Goal: Information Seeking & Learning: Learn about a topic

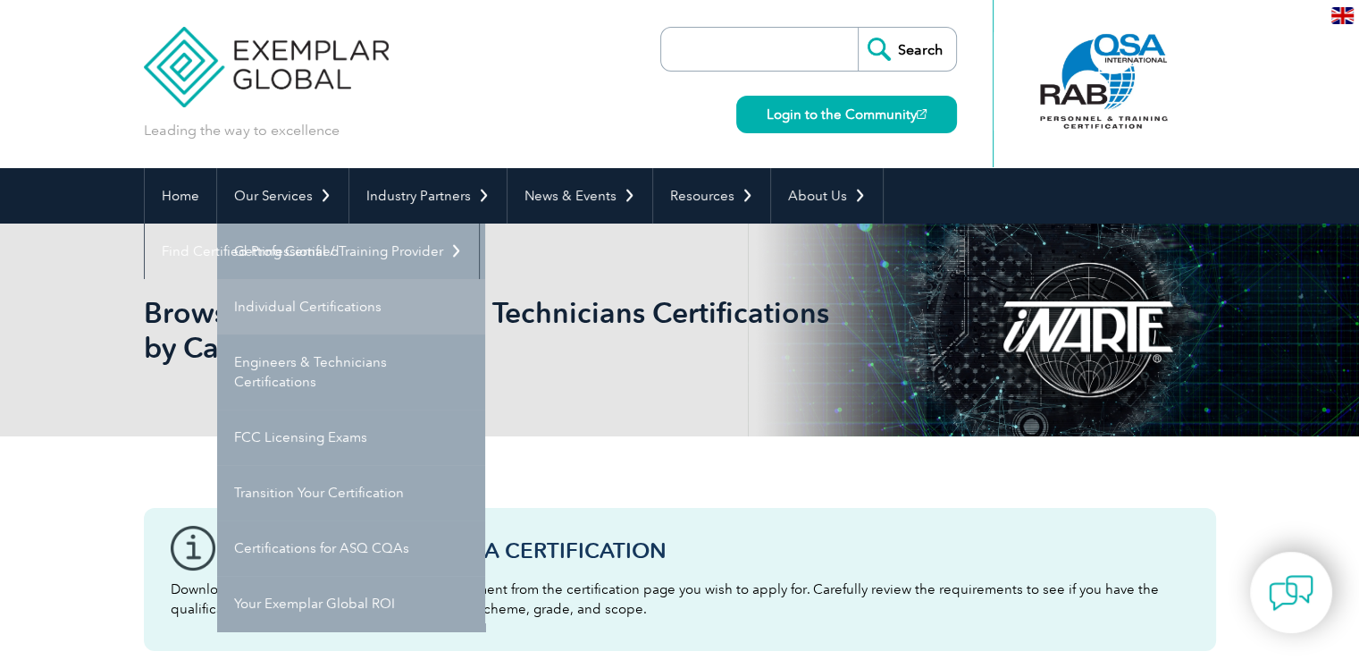
click at [284, 307] on link "Individual Certifications" at bounding box center [351, 306] width 268 height 55
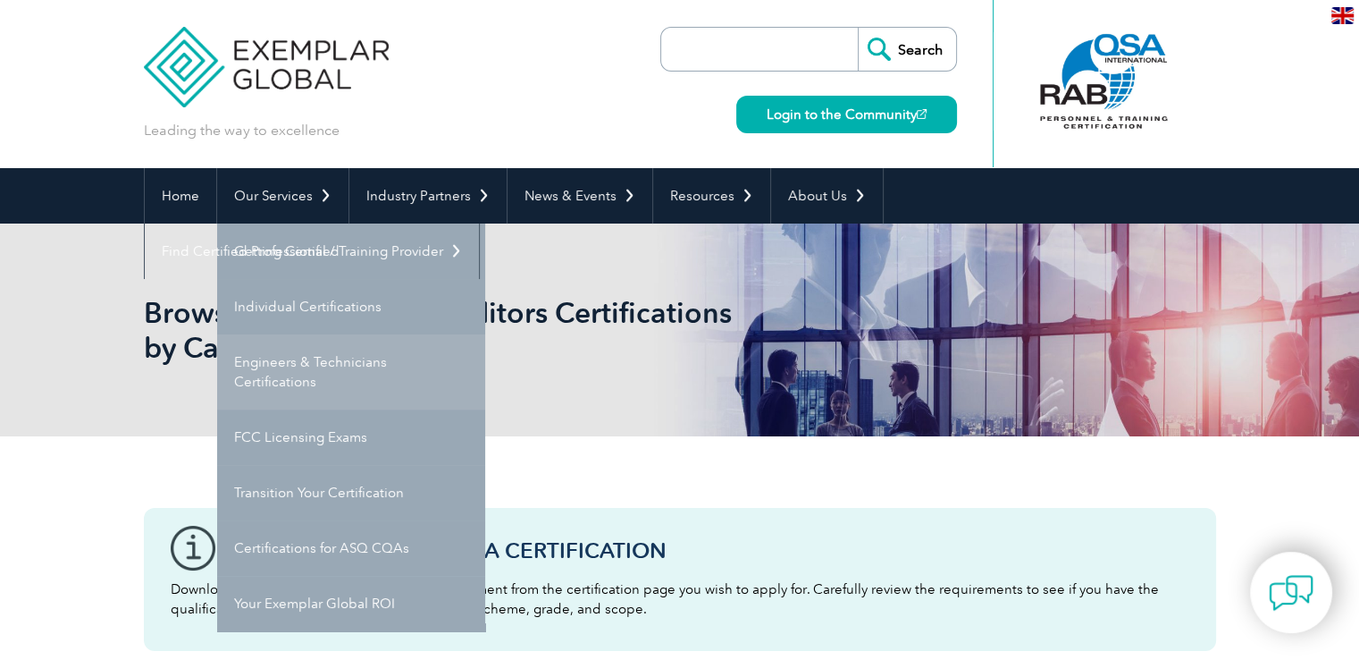
click at [309, 359] on link "Engineers & Technicians Certifications" at bounding box center [351, 371] width 268 height 75
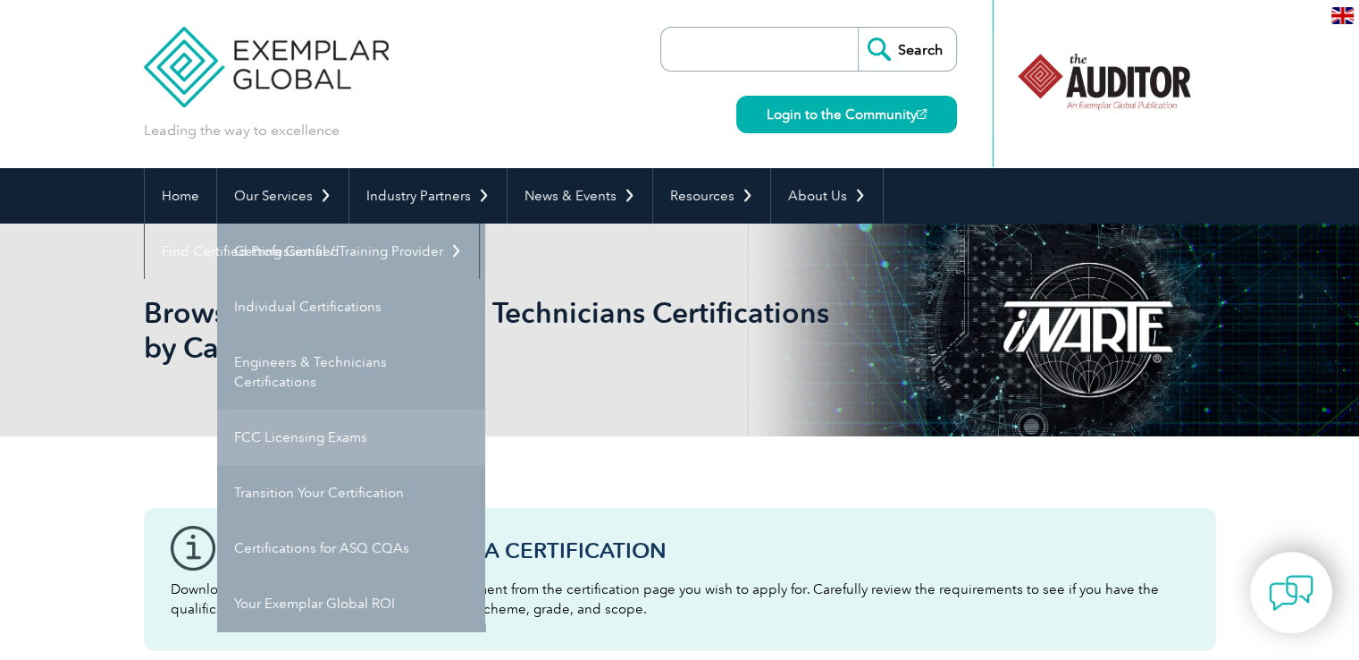
click at [296, 429] on link "FCC Licensing Exams" at bounding box center [351, 436] width 268 height 55
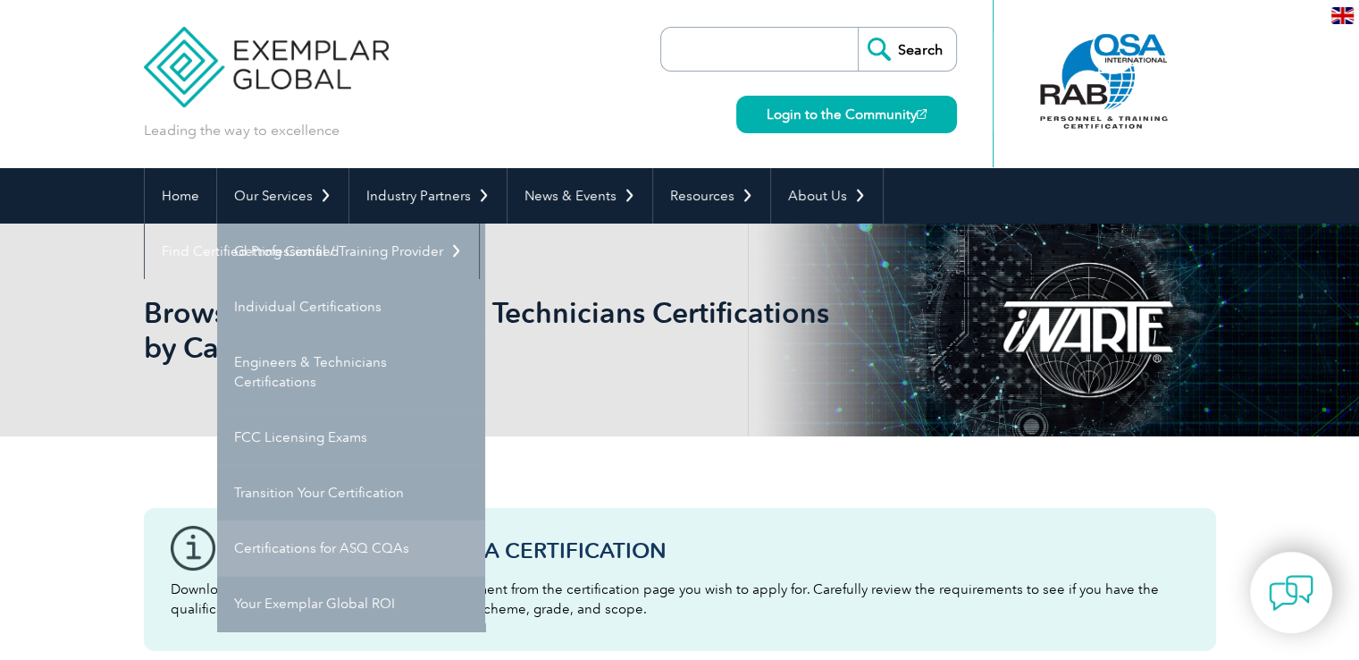
click at [379, 551] on link "Certifications for ASQ CQAs" at bounding box center [351, 547] width 268 height 55
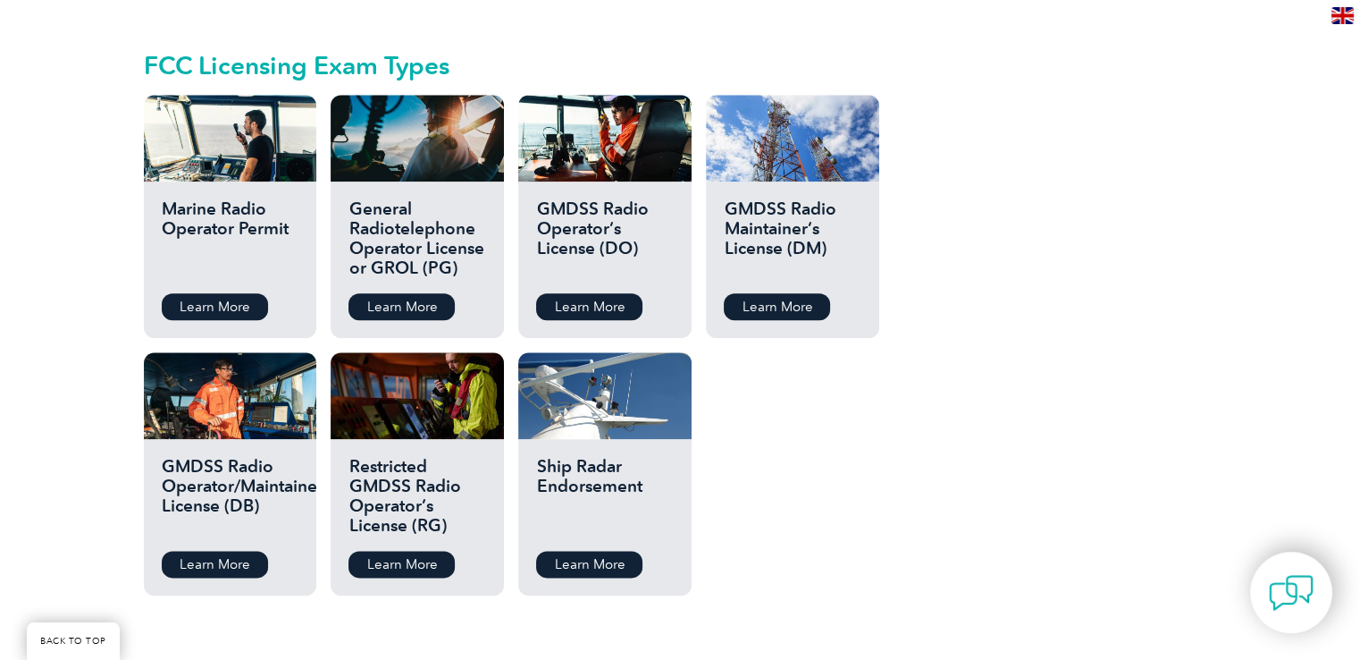
scroll to position [2055, 0]
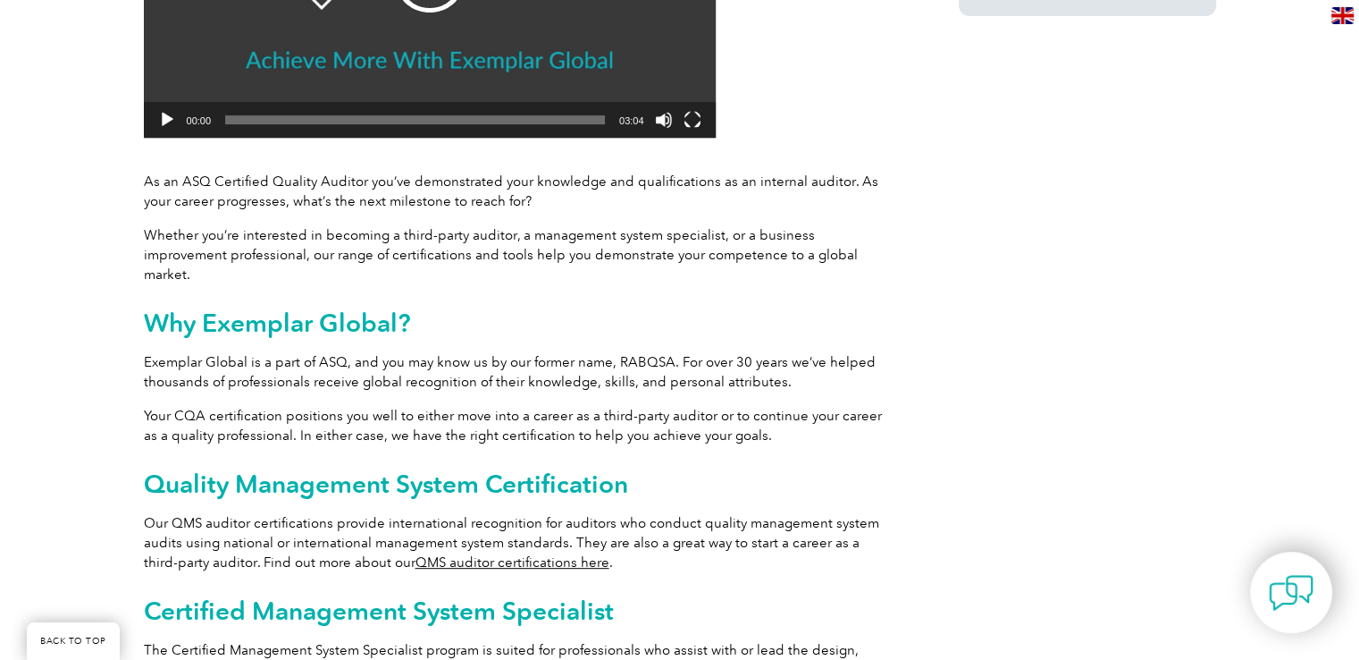
scroll to position [230, 0]
